Goal: Task Accomplishment & Management: Use online tool/utility

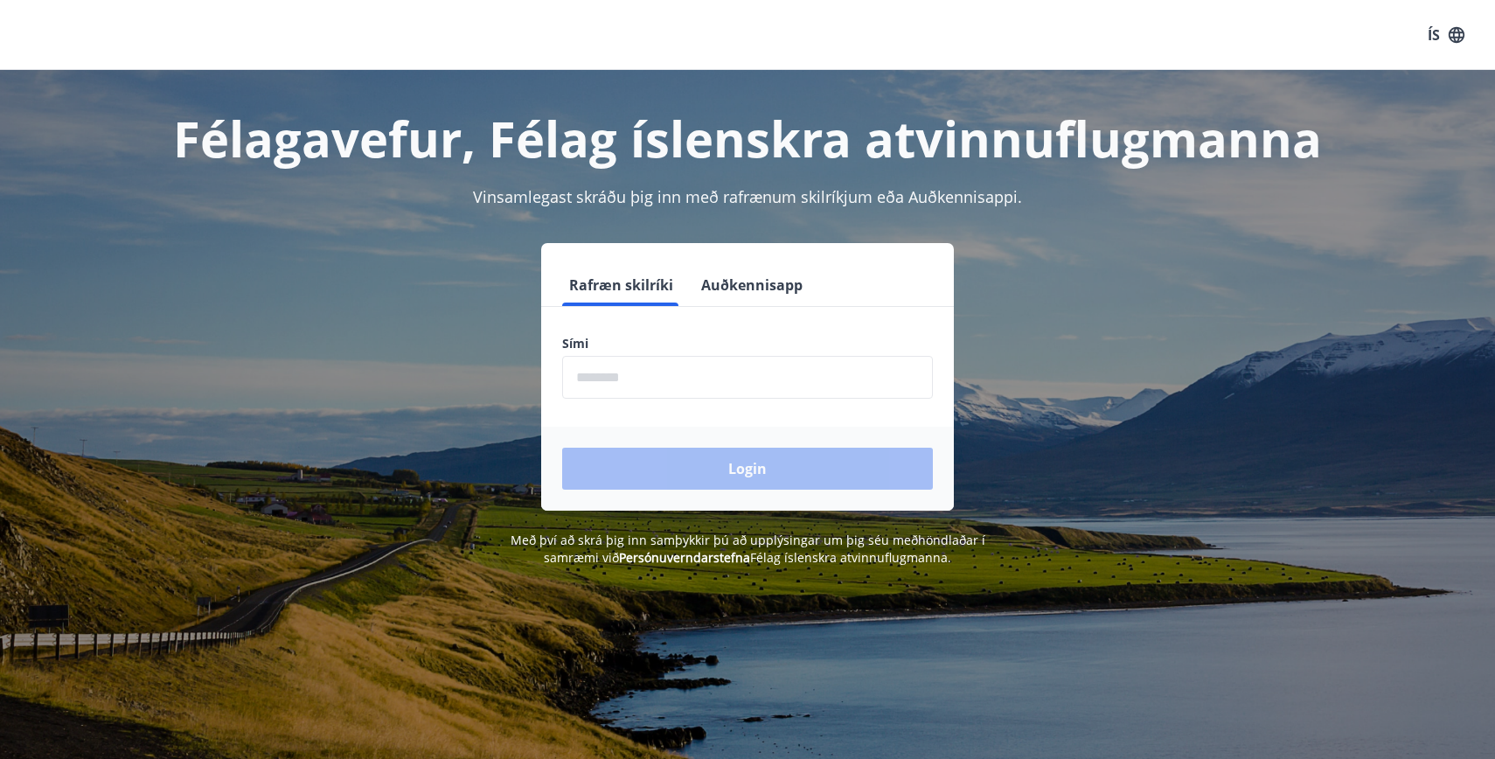
click at [708, 380] on input "phone" at bounding box center [747, 377] width 371 height 43
type input "********"
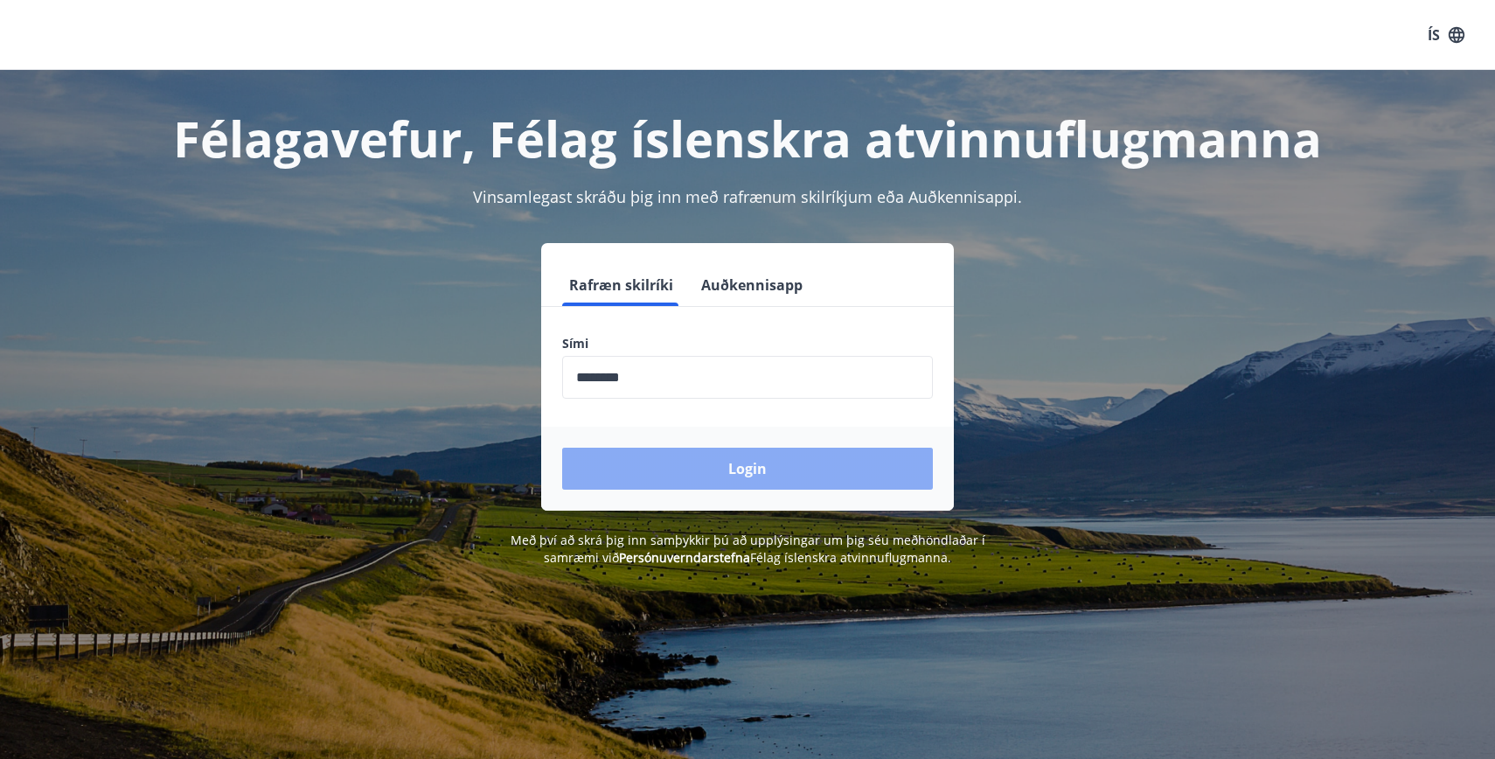
click at [773, 470] on button "Login" at bounding box center [747, 468] width 371 height 42
